Goal: Information Seeking & Learning: Learn about a topic

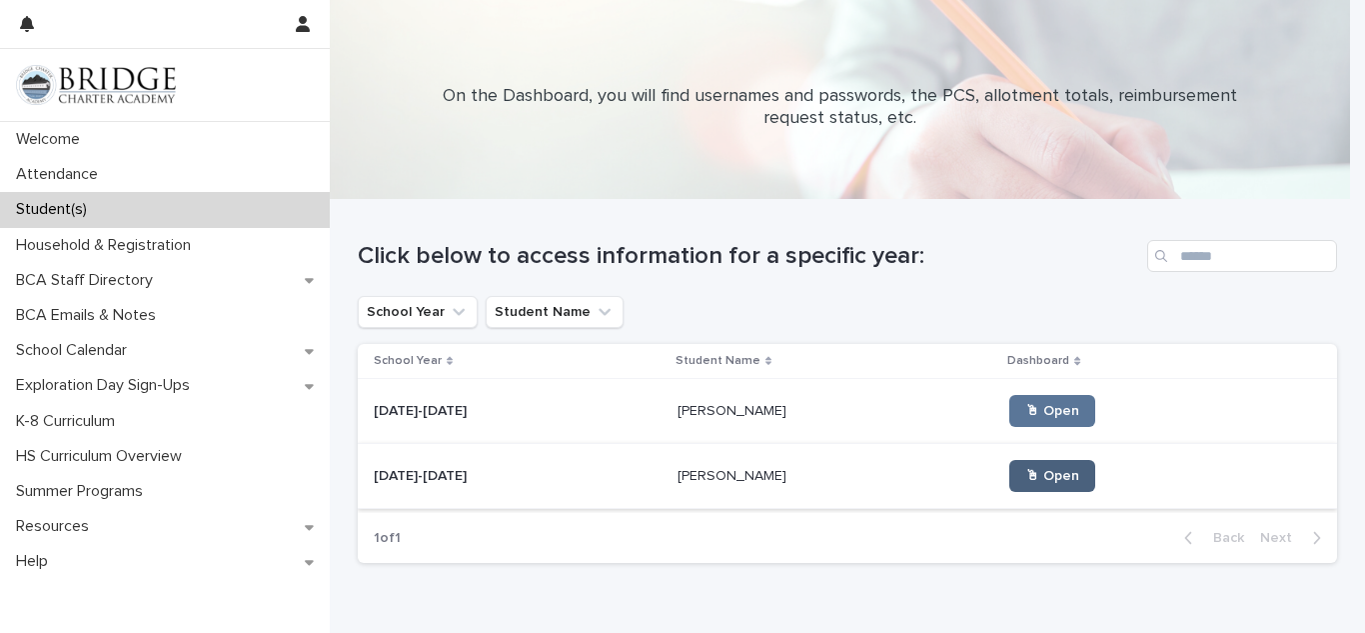
click at [1009, 467] on link "🖱 Open" at bounding box center [1052, 476] width 86 height 32
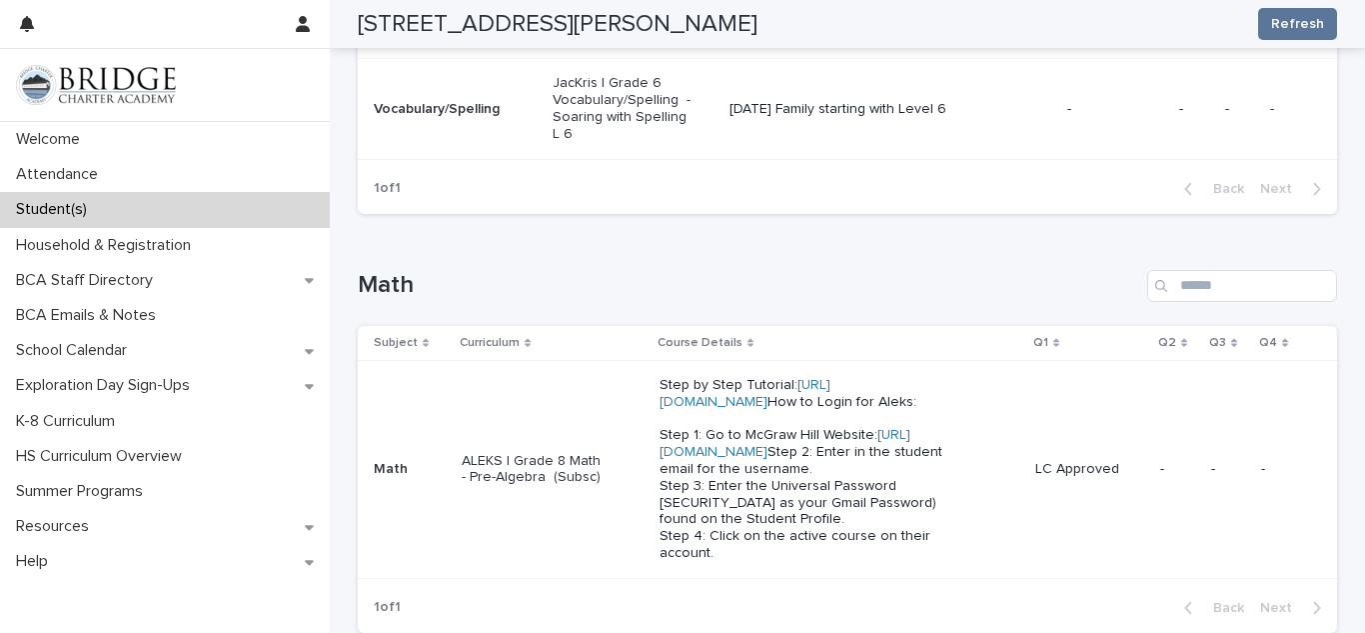
scroll to position [682, 0]
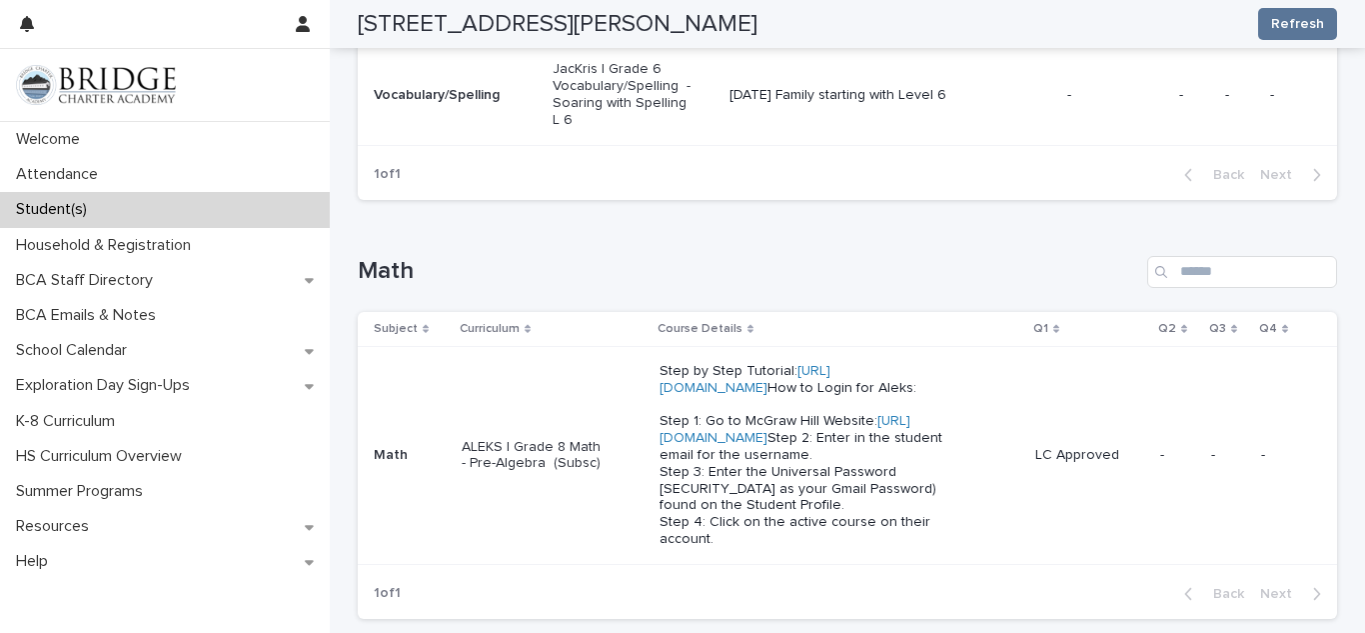
click at [715, 495] on p "Step by Step Tutorial: [URL][DOMAIN_NAME] How to Login for Aleks: Step 1: Go to…" at bounding box center [803, 455] width 286 height 185
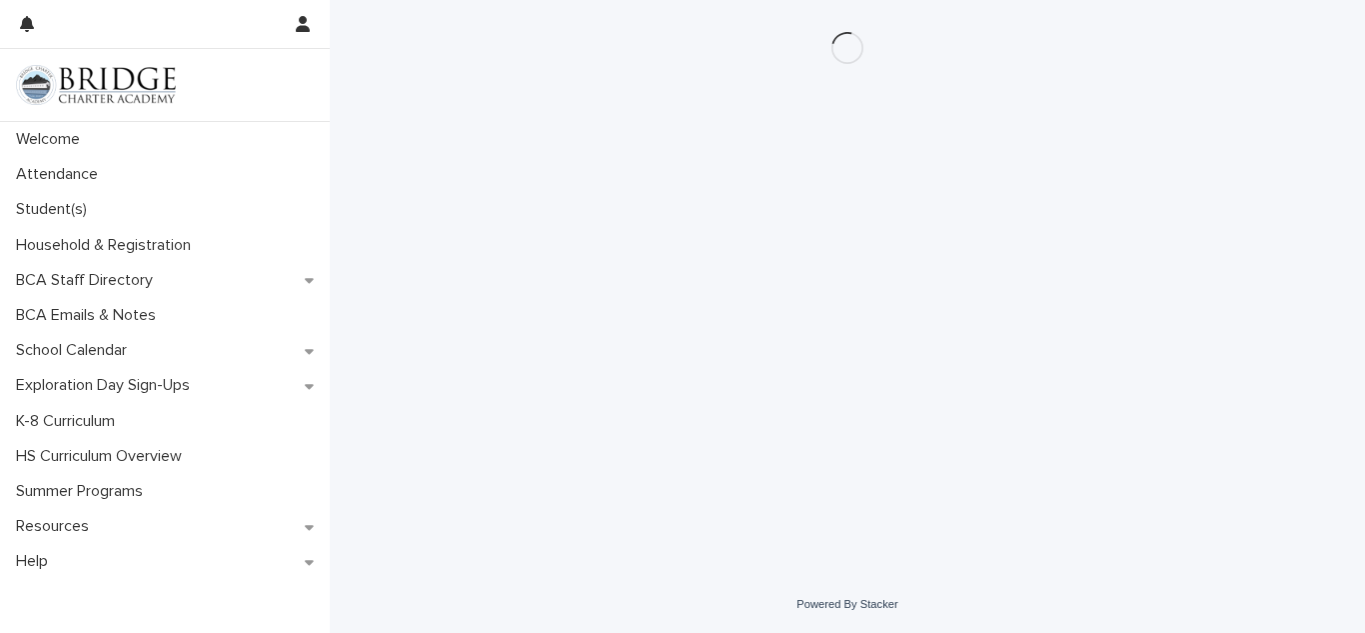
click at [726, 472] on div "Loading... Saving… Loading... Saving…" at bounding box center [847, 263] width 999 height 526
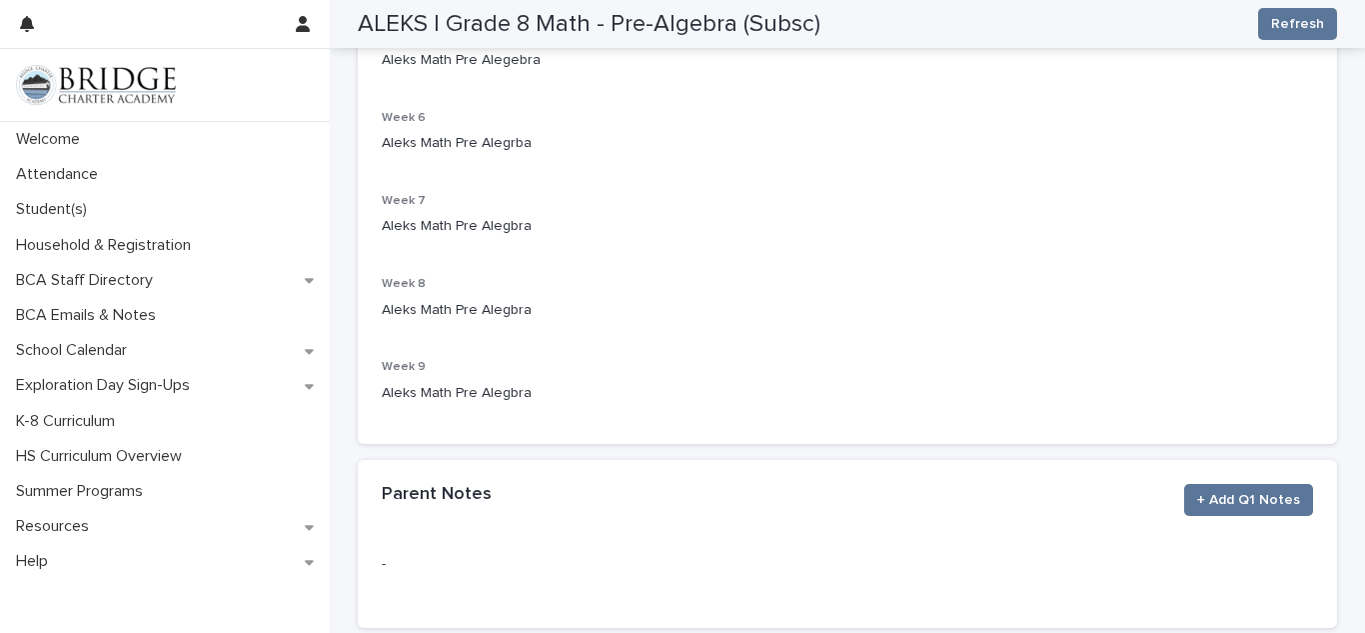
scroll to position [919, 0]
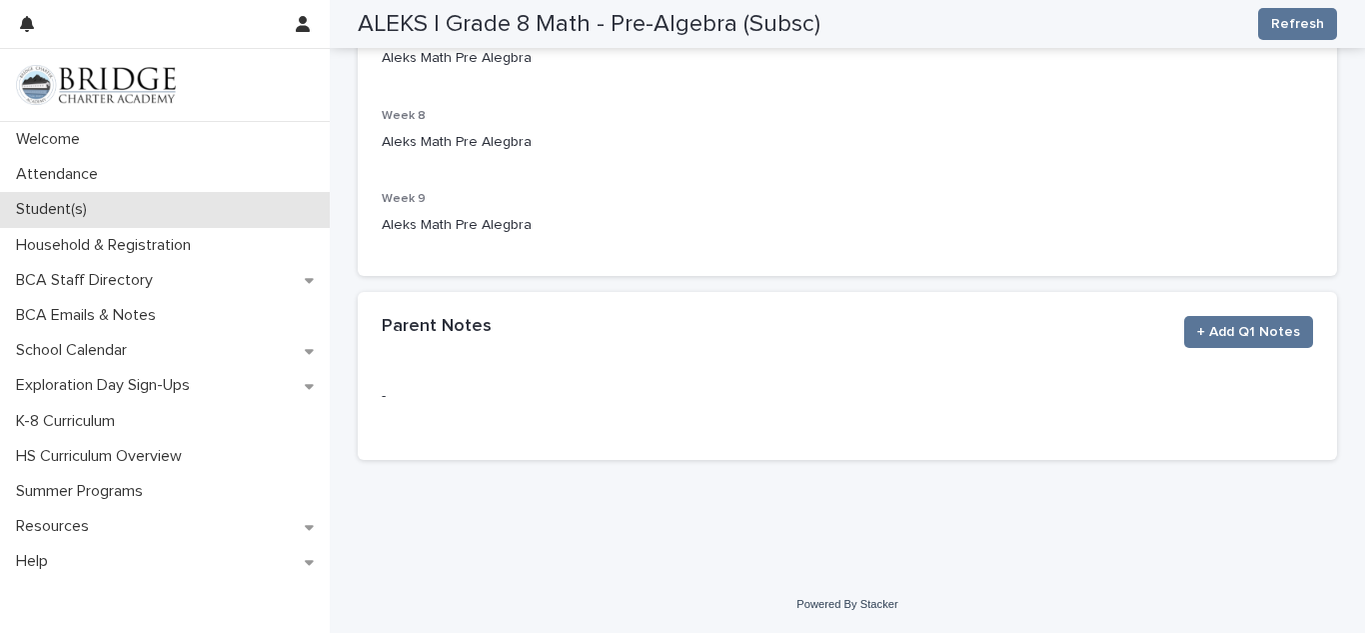
click at [131, 205] on div "Student(s)" at bounding box center [165, 209] width 330 height 35
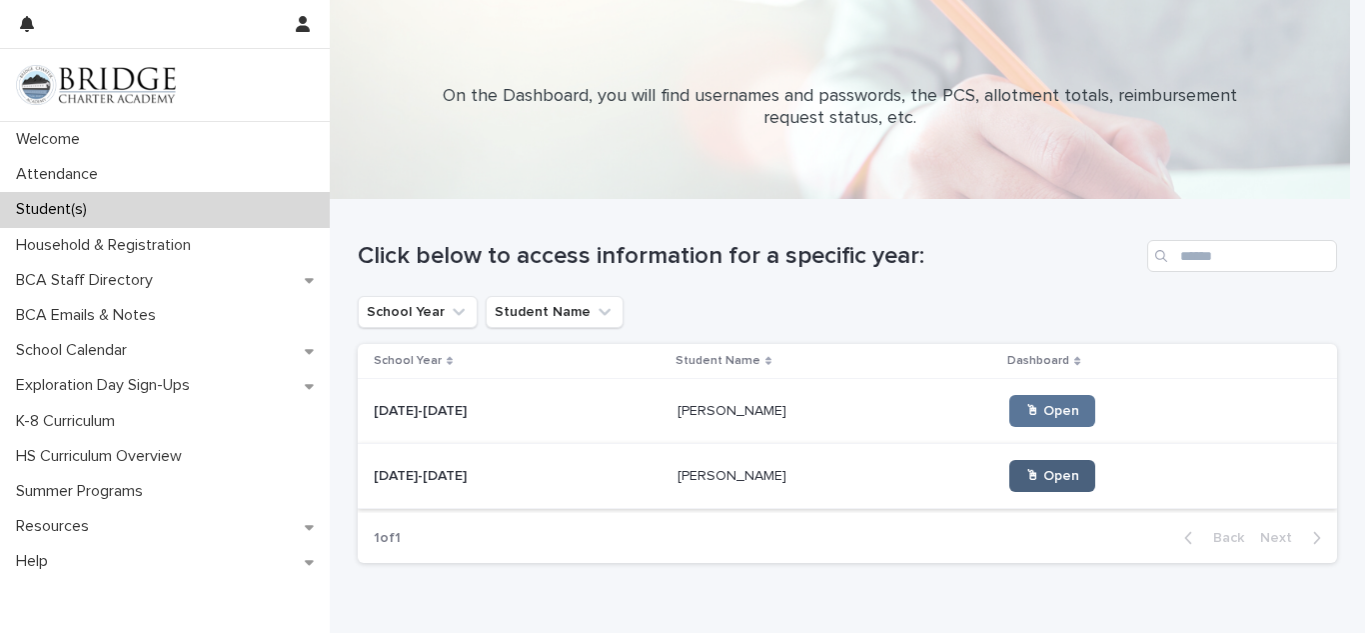
click at [1009, 485] on link "🖱 Open" at bounding box center [1052, 476] width 86 height 32
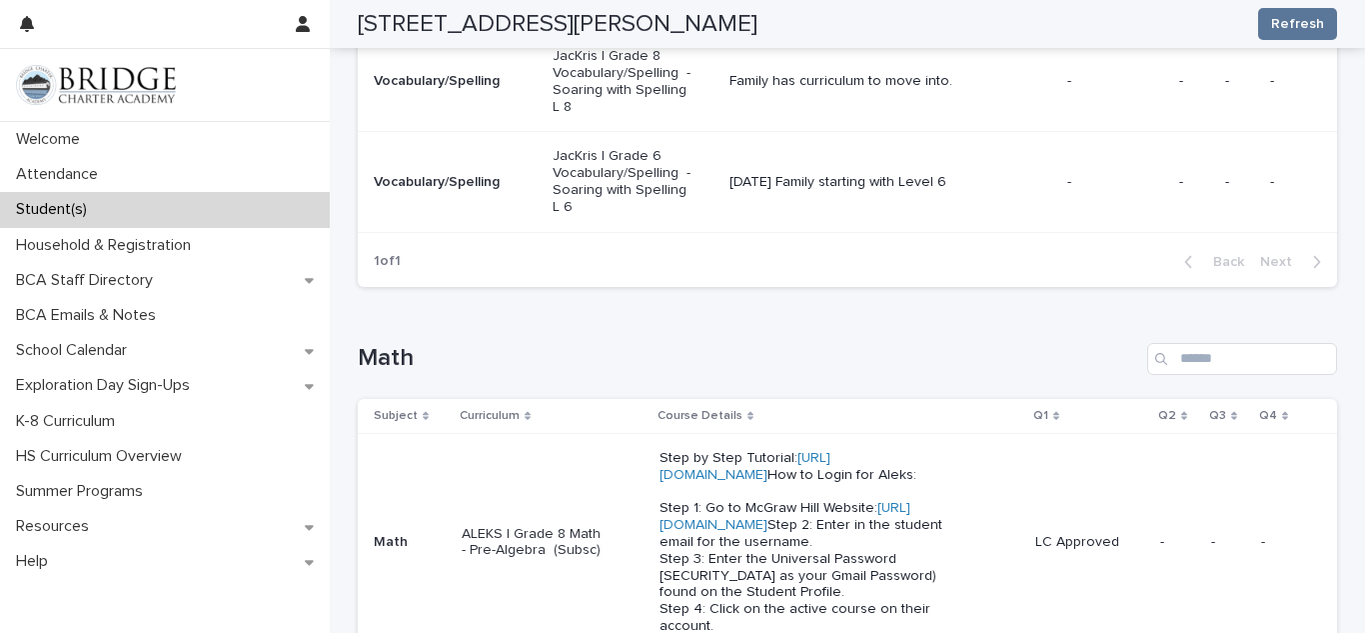
scroll to position [605, 0]
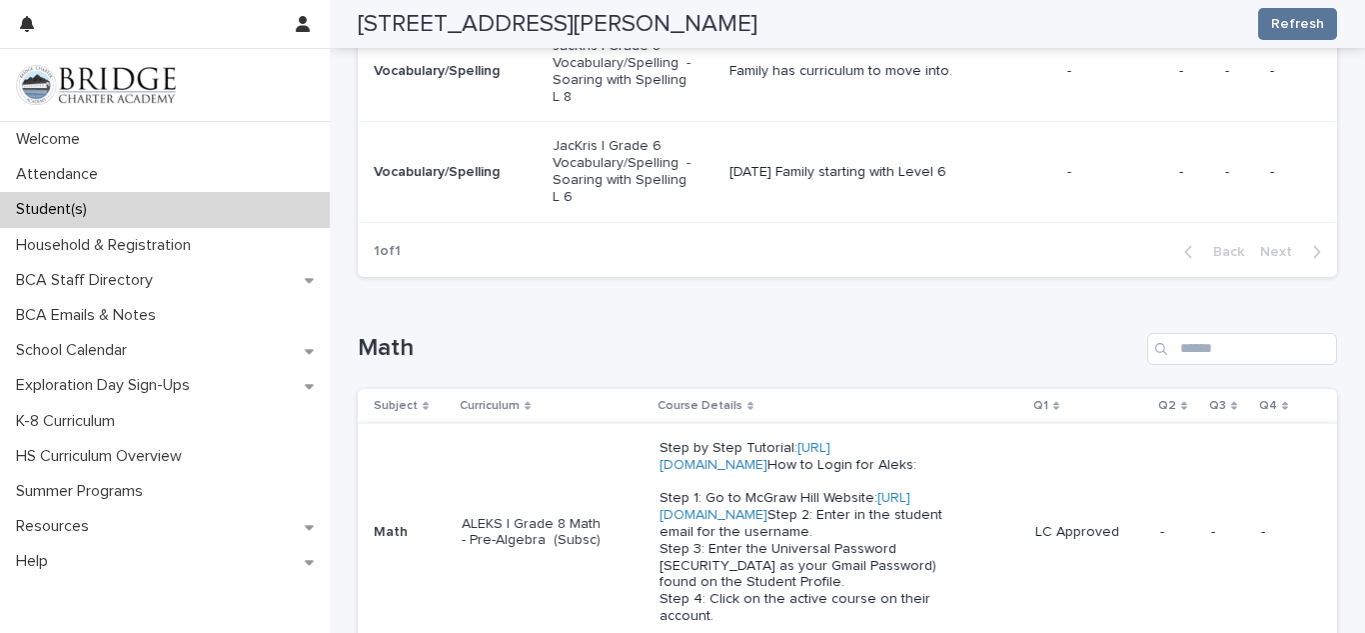
click at [750, 522] on link "[URL][DOMAIN_NAME]" at bounding box center [785, 506] width 251 height 31
